Goal: Information Seeking & Learning: Understand process/instructions

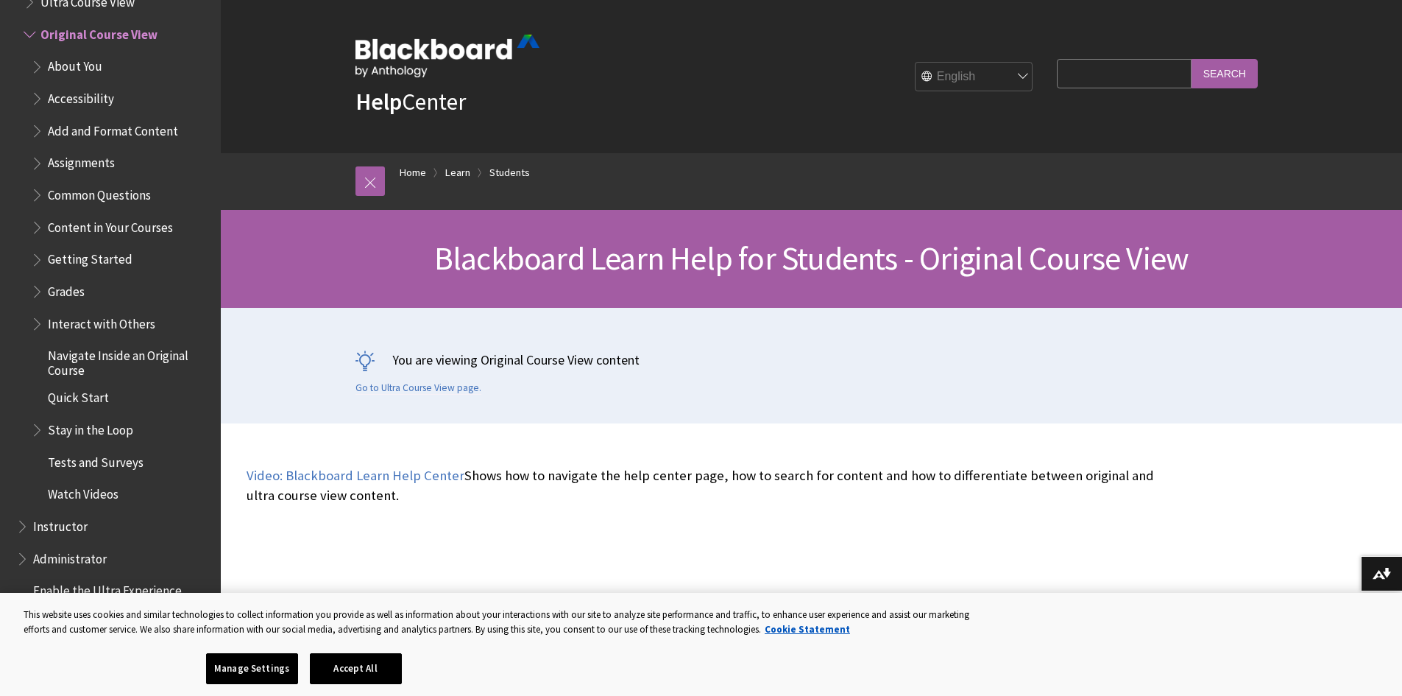
click at [1070, 74] on input "Search Query" at bounding box center [1124, 73] width 134 height 29
type input "upload"
click at [1227, 77] on input "Search" at bounding box center [1225, 73] width 66 height 29
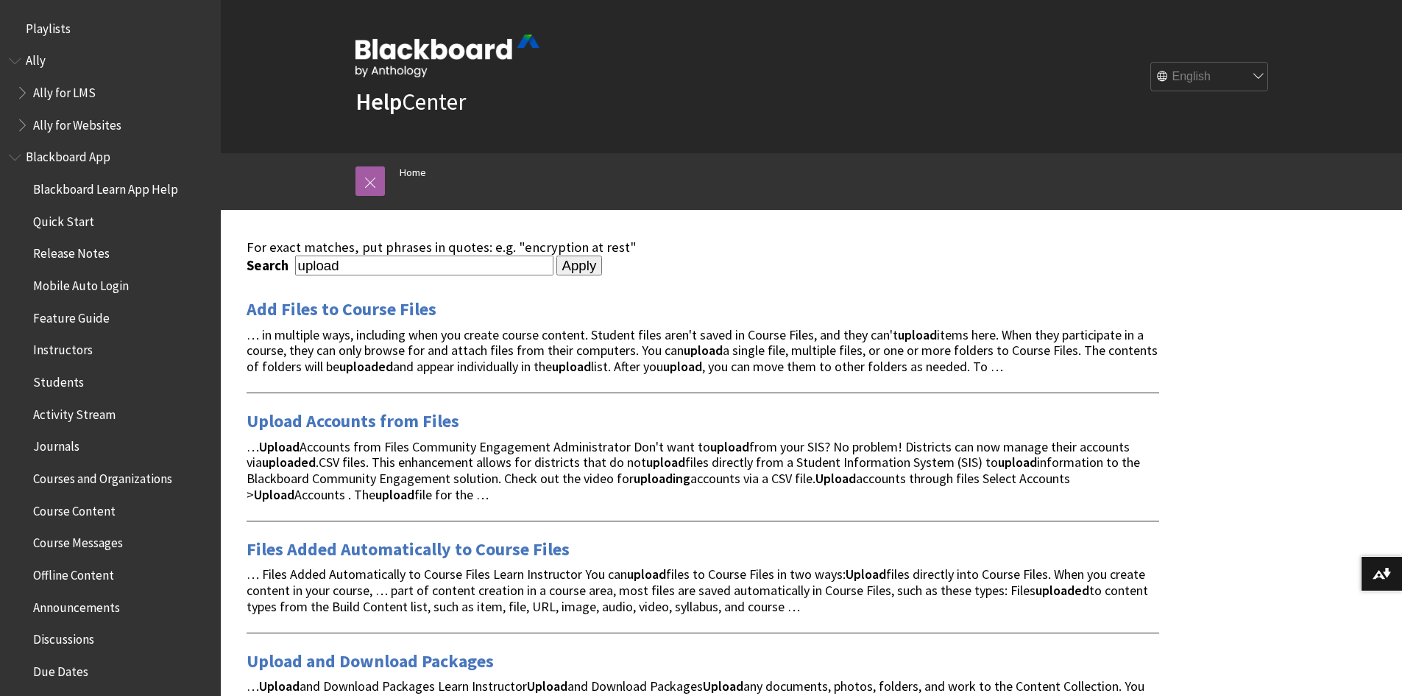
click at [388, 265] on input "upload" at bounding box center [424, 265] width 258 height 20
type input "upload assignment"
click at [557, 268] on input "Apply" at bounding box center [580, 265] width 46 height 21
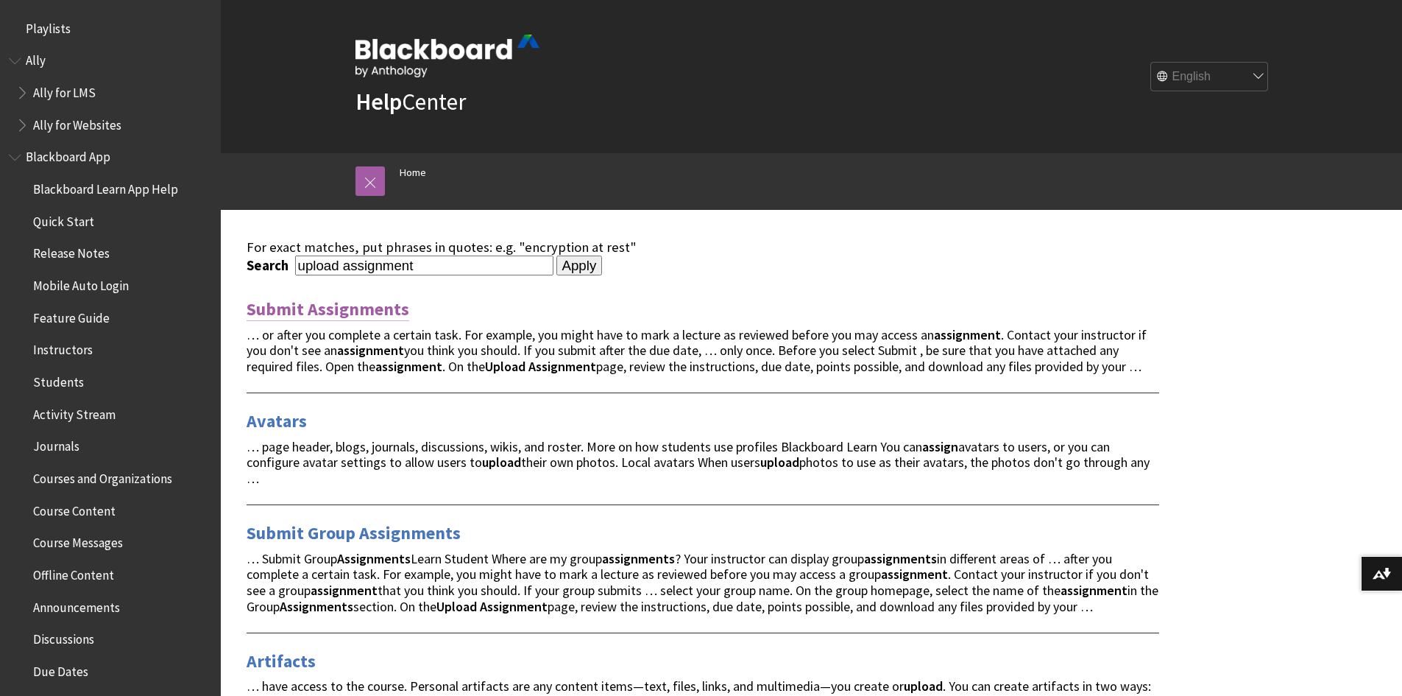
click at [383, 312] on link "Submit Assignments" at bounding box center [328, 309] width 163 height 24
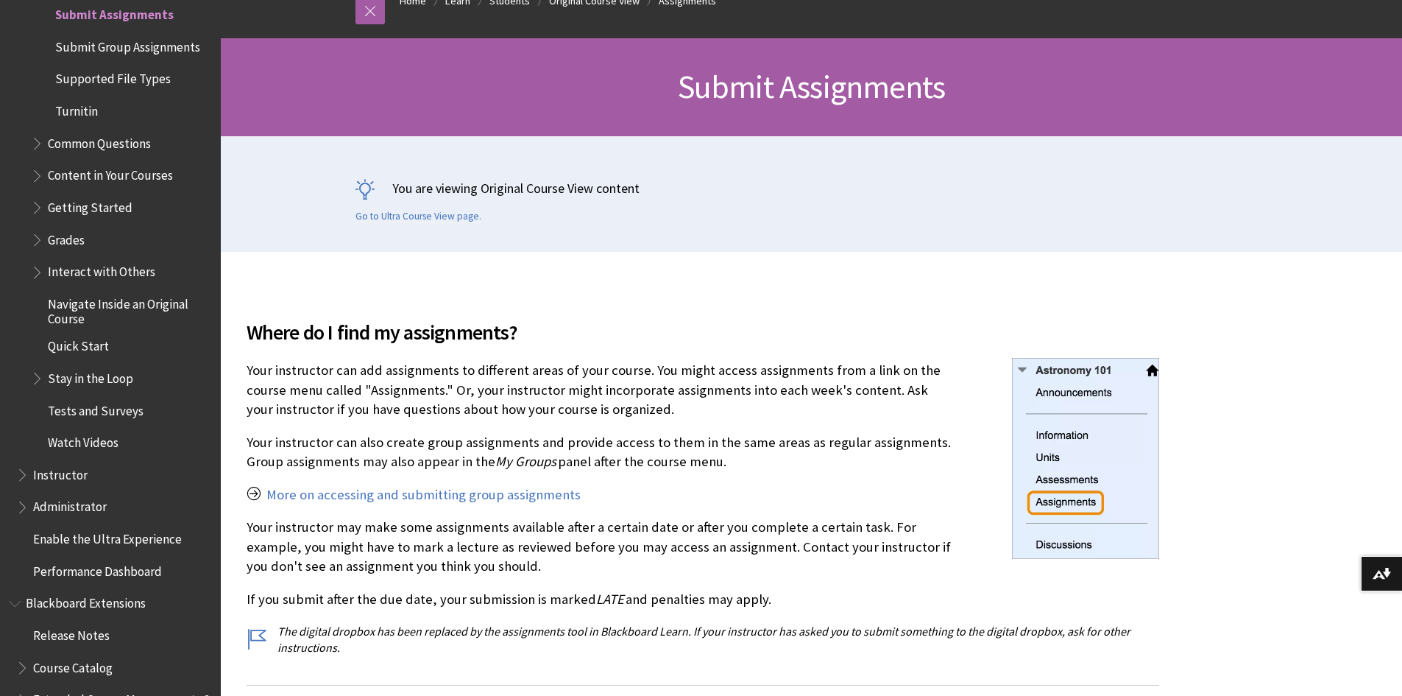
scroll to position [294, 0]
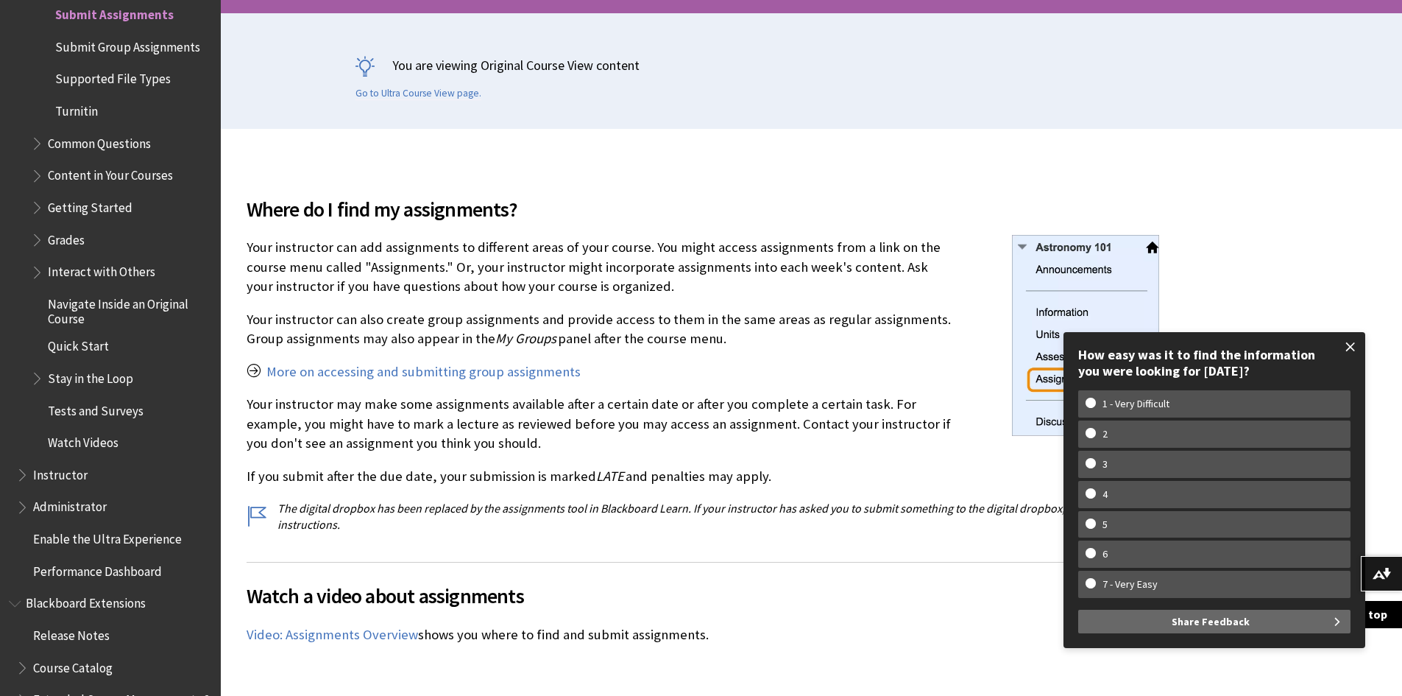
click at [1349, 343] on span at bounding box center [1350, 346] width 31 height 31
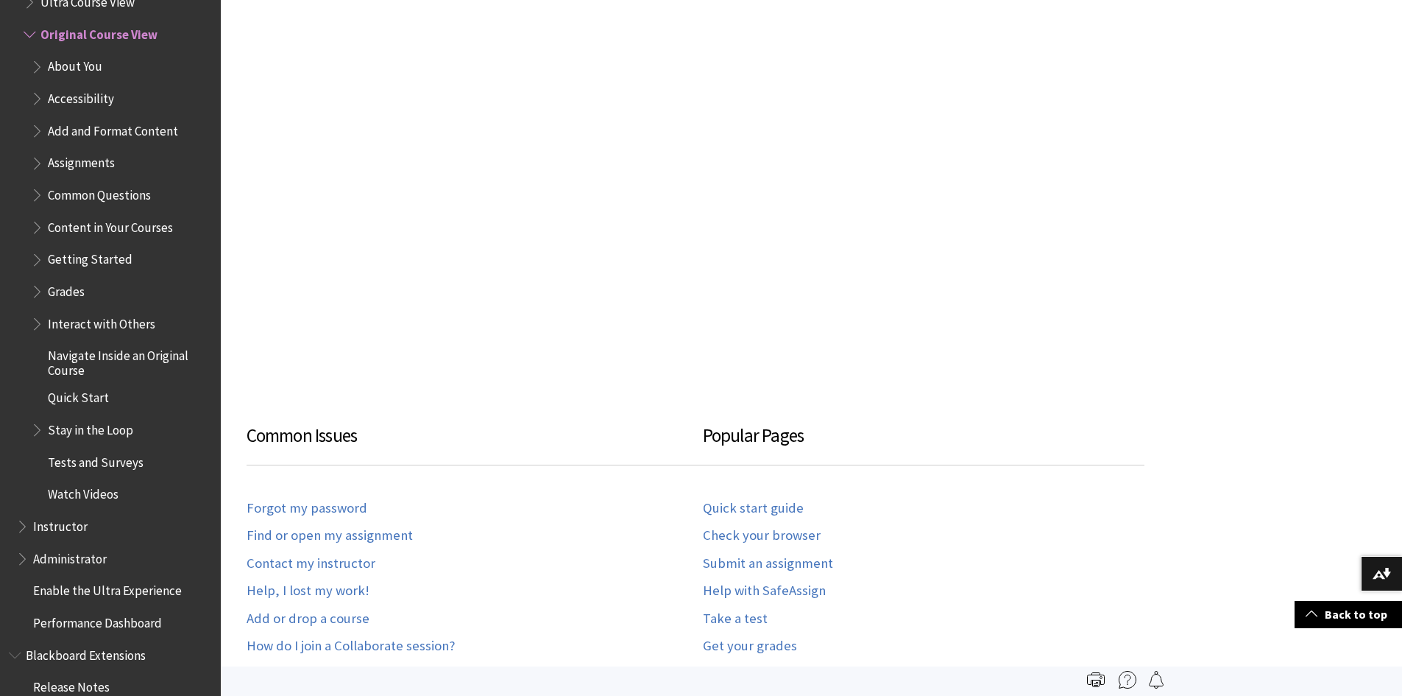
scroll to position [368, 0]
